Goal: Task Accomplishment & Management: Use online tool/utility

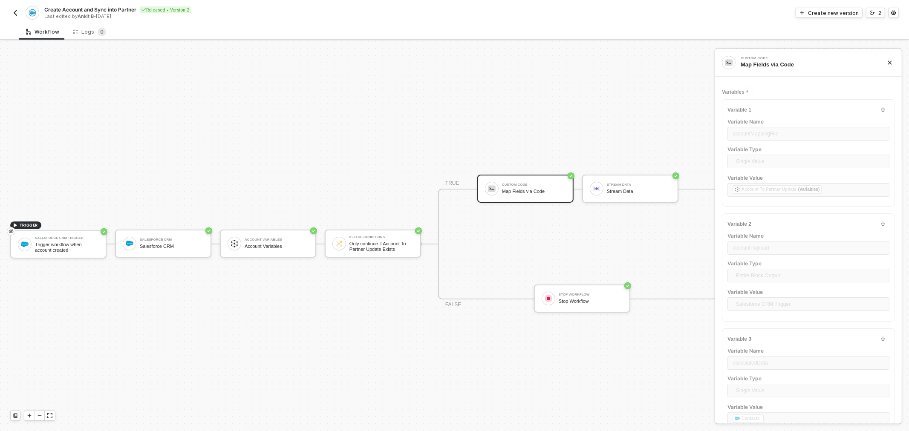
scroll to position [23, 0]
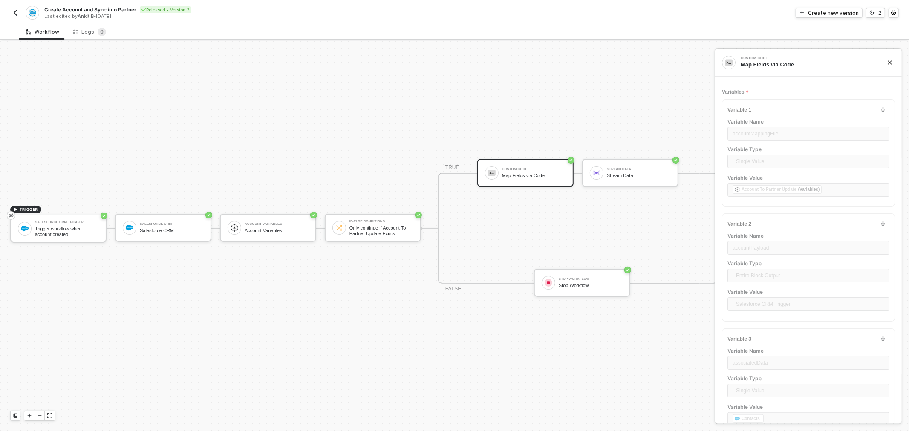
click at [13, 8] on button "button" at bounding box center [15, 13] width 10 height 10
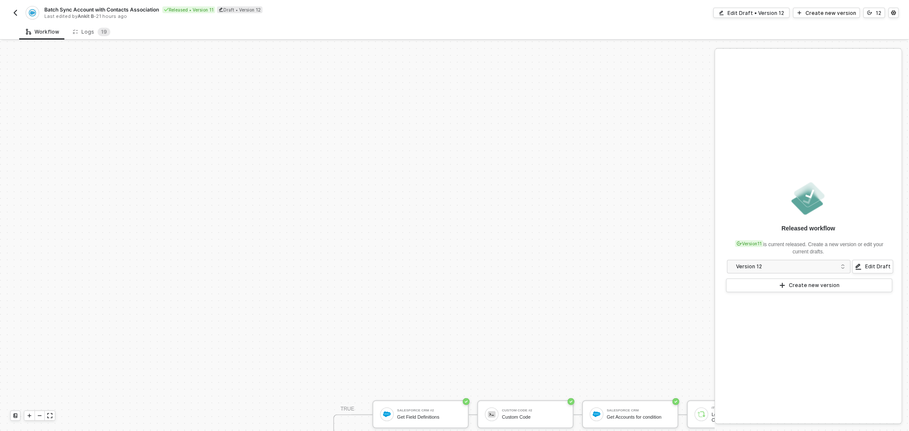
scroll to position [214, 0]
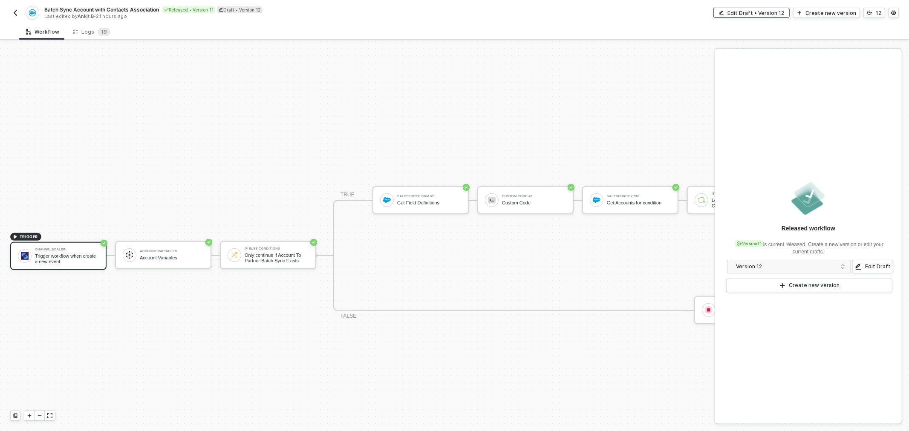
click at [769, 17] on button "Edit Draft • Version 12" at bounding box center [752, 13] width 76 height 10
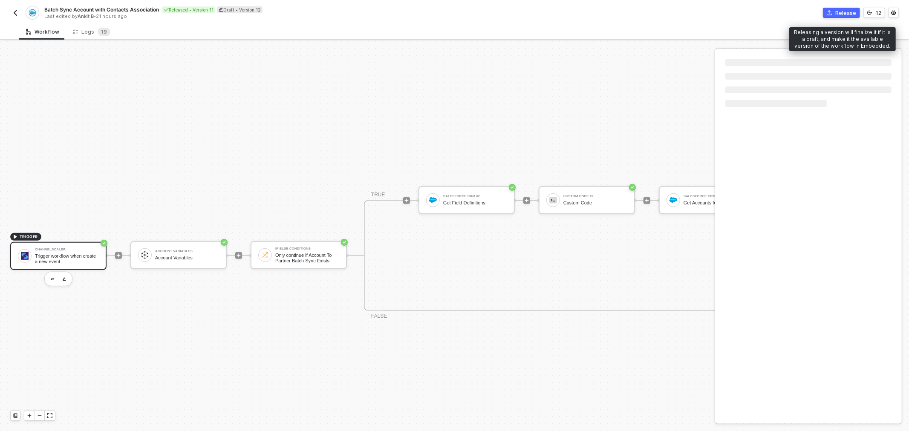
click at [849, 10] on div "Release" at bounding box center [845, 12] width 21 height 7
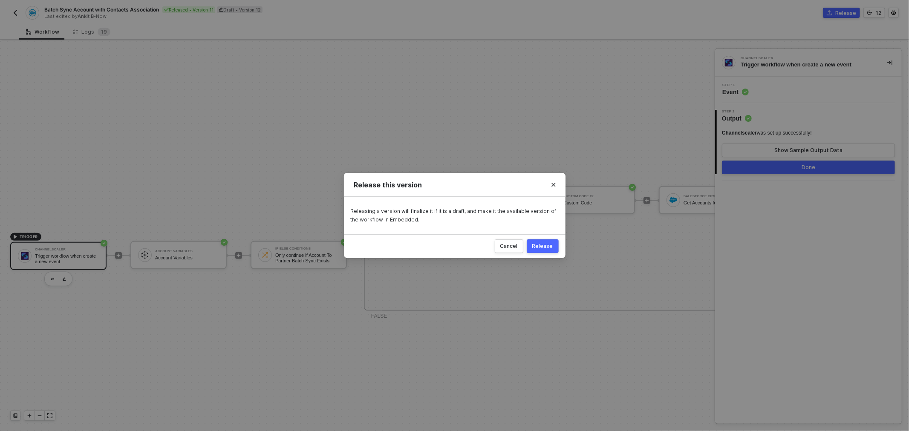
click at [544, 241] on button "Release" at bounding box center [543, 247] width 32 height 14
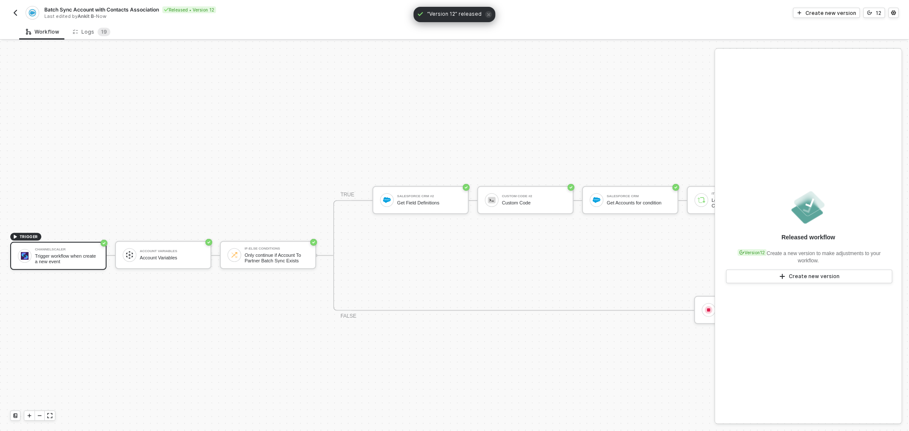
click at [13, 11] on img "button" at bounding box center [15, 12] width 7 height 7
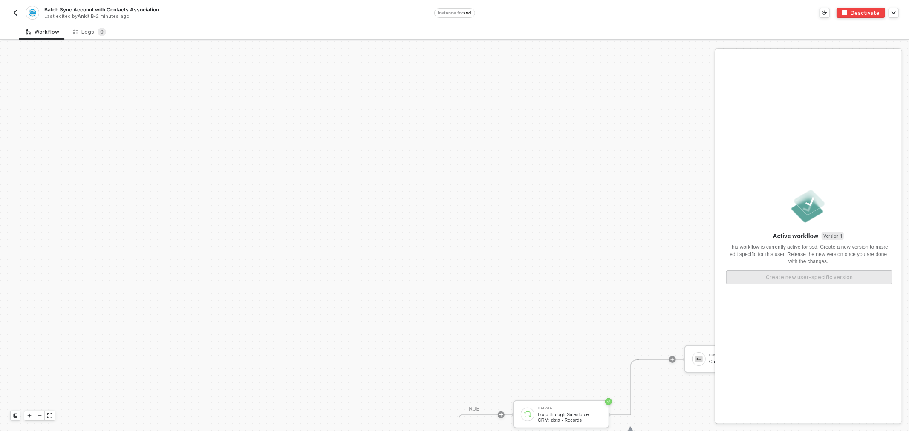
scroll to position [214, 0]
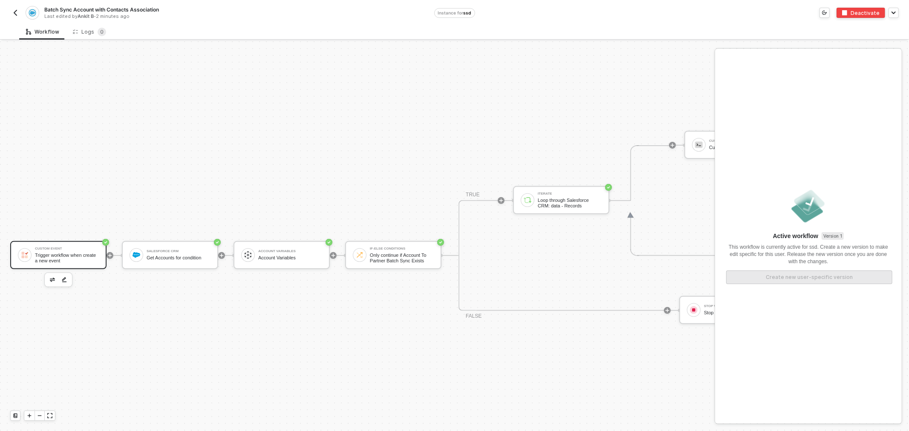
drag, startPoint x: 322, startPoint y: 132, endPoint x: 231, endPoint y: 121, distance: 91.0
click at [322, 132] on div "Custom Event Trigger workflow when create a new event Salesforce CRM Get Accoun…" at bounding box center [497, 256] width 995 height 858
click at [464, 14] on span "ssd" at bounding box center [468, 12] width 8 height 5
click at [447, 61] on div "Custom Event Trigger workflow when create a new event Salesforce CRM Get Accoun…" at bounding box center [497, 256] width 995 height 858
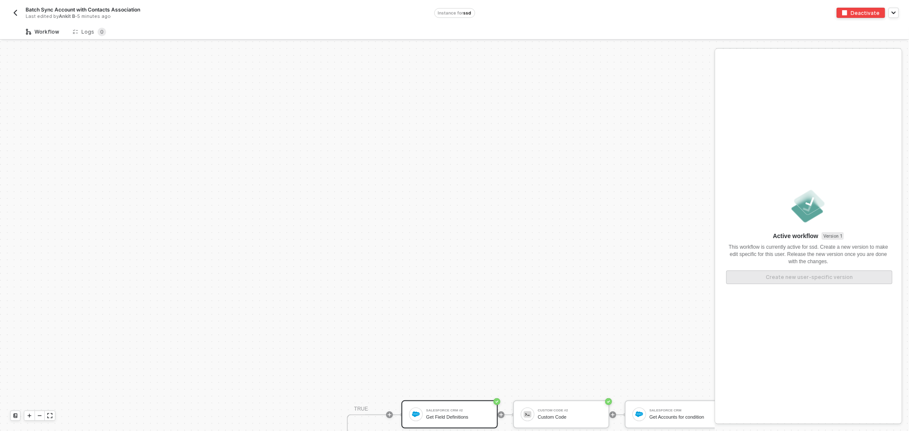
scroll to position [214, 0]
